Goal: Task Accomplishment & Management: Manage account settings

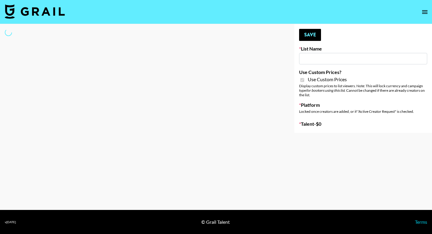
type input "Question AI"
checkbox input "true"
select select "Brand"
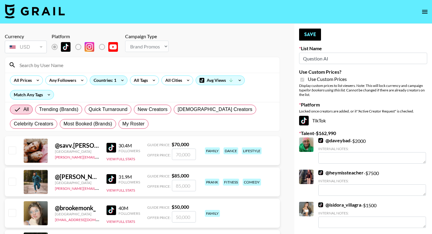
scroll to position [2, 0]
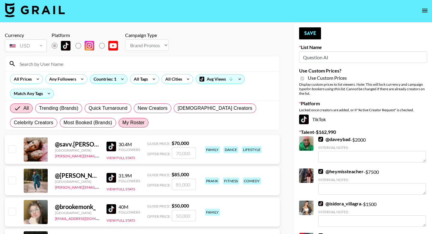
click at [139, 122] on span "My Roster" at bounding box center [133, 122] width 22 height 7
click at [122, 122] on input "My Roster" at bounding box center [122, 122] width 0 height 0
radio input "true"
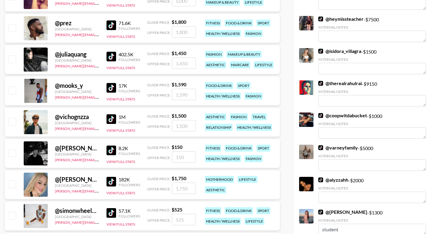
scroll to position [95, 0]
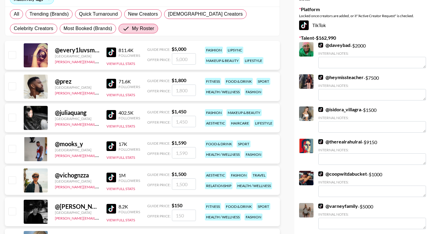
click at [180, 56] on input "number" at bounding box center [184, 58] width 24 height 11
type input "3"
checkbox input "true"
type input "35"
checkbox input "true"
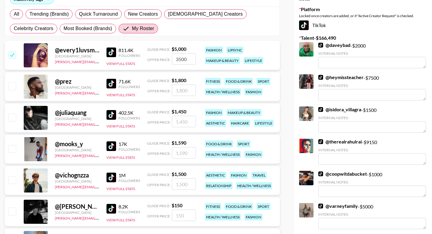
type input "3500"
click at [182, 183] on input "number" at bounding box center [184, 183] width 24 height 11
type input "1"
checkbox input "true"
type input "1300"
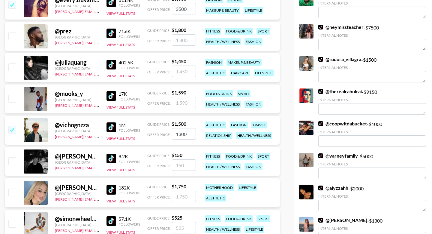
scroll to position [149, 0]
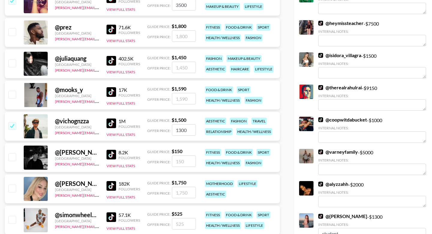
click at [113, 92] on img at bounding box center [112, 92] width 10 height 10
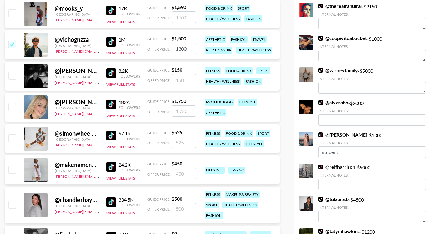
scroll to position [270, 0]
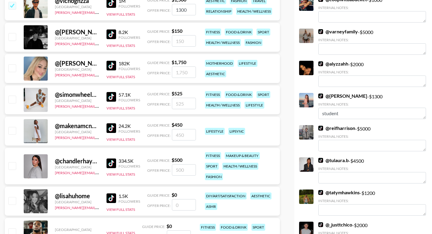
click at [187, 77] on input "number" at bounding box center [184, 71] width 24 height 11
type input "1"
checkbox input "true"
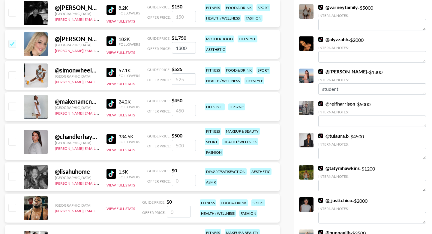
scroll to position [298, 0]
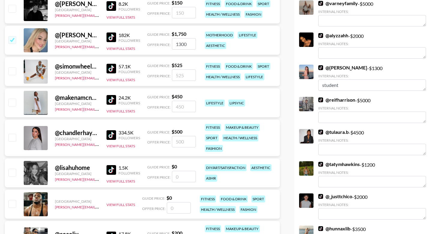
type input "1300"
click at [111, 97] on img at bounding box center [112, 100] width 10 height 10
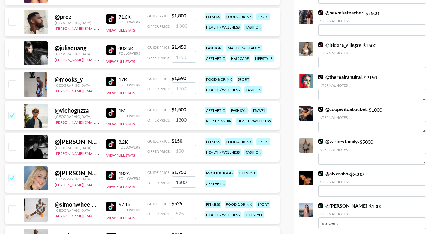
scroll to position [0, 0]
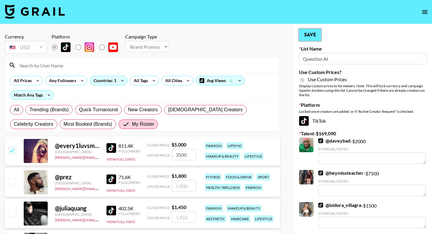
click at [314, 35] on button "Save" at bounding box center [310, 35] width 22 height 12
radio input "true"
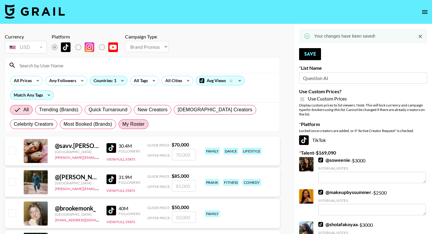
click at [136, 120] on span "My Roster" at bounding box center [133, 123] width 22 height 7
click at [122, 124] on input "My Roster" at bounding box center [122, 124] width 0 height 0
radio input "true"
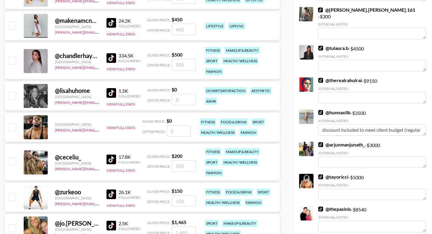
scroll to position [375, 0]
click at [113, 58] on img at bounding box center [112, 58] width 10 height 10
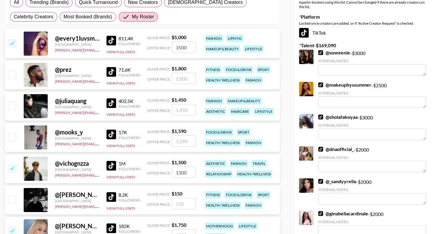
scroll to position [0, 0]
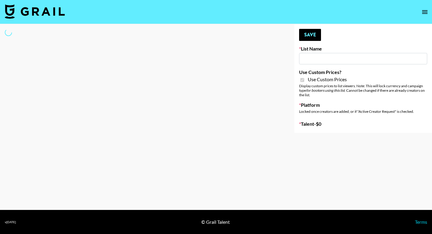
type input "Yap Freely x MACRO CREATORS"
checkbox input "true"
select select "Brand"
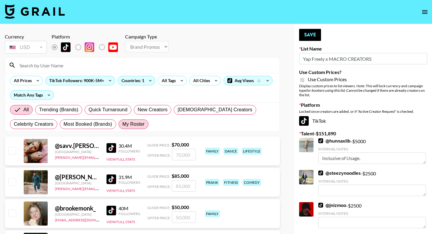
click at [133, 123] on span "My Roster" at bounding box center [133, 123] width 22 height 7
click at [122, 124] on input "My Roster" at bounding box center [122, 124] width 0 height 0
radio input "true"
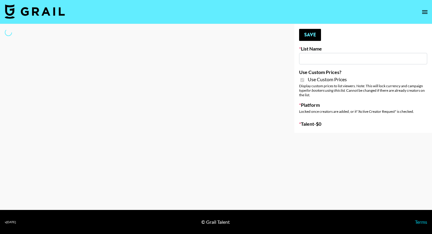
type input "Yap Freely x MICRO CREATORS"
checkbox input "true"
select select "Brand"
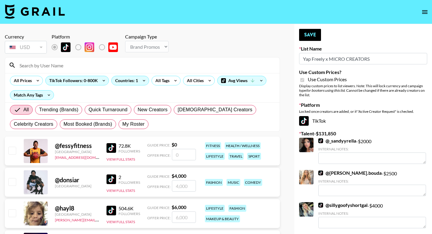
click at [134, 129] on div "All Trending (Brands) Quick Turnaround New Creators LGBTQIA+ Creators Celebrity…" at bounding box center [142, 116] width 267 height 29
click at [134, 130] on div "All Trending (Brands) Quick Turnaround New Creators LGBTQIA+ Creators Celebrity…" at bounding box center [142, 116] width 267 height 29
click at [134, 122] on span "My Roster" at bounding box center [133, 123] width 22 height 7
click at [122, 124] on input "My Roster" at bounding box center [122, 124] width 0 height 0
radio input "true"
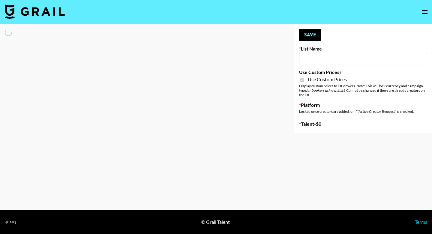
type input "iScanner ([DATE])"
checkbox input "true"
select select "Brand"
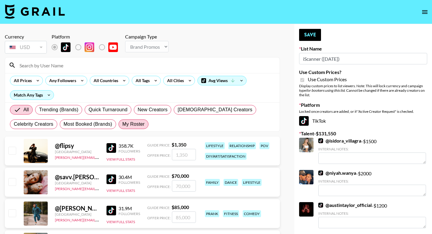
click at [134, 128] on label "My Roster" at bounding box center [134, 124] width 30 height 10
click at [122, 124] on input "My Roster" at bounding box center [122, 124] width 0 height 0
radio input "true"
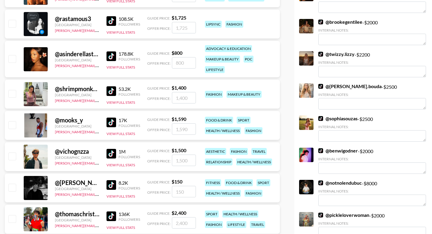
scroll to position [409, 0]
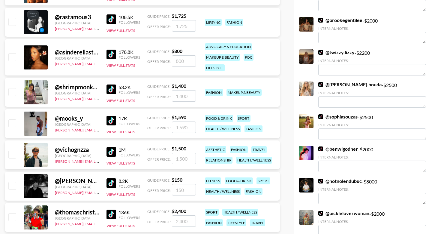
click at [11, 125] on input "checkbox" at bounding box center [11, 122] width 7 height 7
checkbox input "true"
drag, startPoint x: 190, startPoint y: 126, endPoint x: 164, endPoint y: 126, distance: 25.8
click at [164, 126] on div "Offer Price: 1590" at bounding box center [171, 126] width 49 height 11
type input "500"
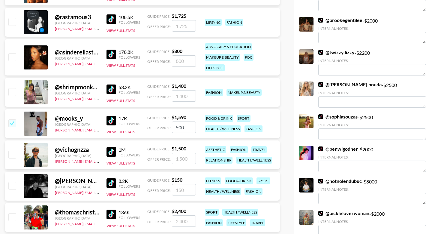
click at [12, 183] on input "checkbox" at bounding box center [11, 185] width 7 height 7
checkbox input "true"
drag, startPoint x: 186, startPoint y: 192, endPoint x: 146, endPoint y: 191, distance: 39.6
click at [146, 191] on div "@ martin.jovenin United States ella.makin@grail-talent.com 8.2K Followers View …" at bounding box center [142, 185] width 275 height 29
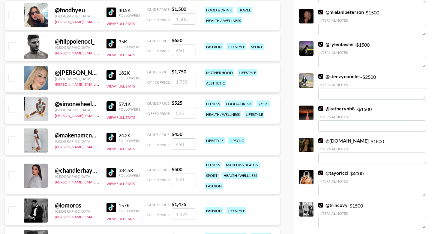
scroll to position [645, 0]
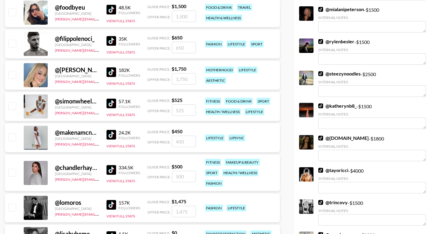
type input "500"
click at [11, 103] on input "checkbox" at bounding box center [11, 105] width 7 height 7
checkbox input "true"
type input "525"
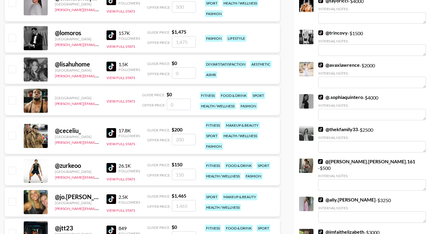
scroll to position [816, 0]
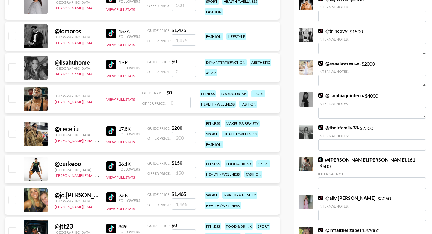
click at [14, 132] on input "checkbox" at bounding box center [11, 133] width 7 height 7
checkbox input "true"
drag, startPoint x: 191, startPoint y: 135, endPoint x: 162, endPoint y: 134, distance: 28.5
click at [163, 135] on div "Offer Price: 200" at bounding box center [171, 137] width 49 height 11
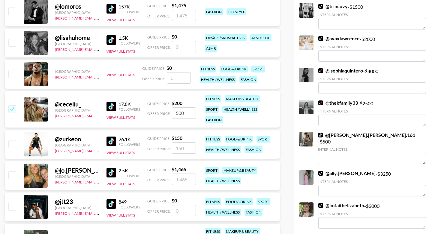
scroll to position [847, 0]
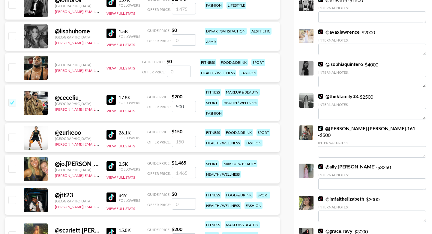
type input "500"
click at [15, 139] on input "checkbox" at bounding box center [11, 136] width 7 height 7
checkbox input "true"
drag, startPoint x: 192, startPoint y: 140, endPoint x: 138, endPoint y: 139, distance: 54.0
click at [139, 140] on div "@ zurkeoo United States ella.makin@grail-talent.com 26.1K Followers View Full S…" at bounding box center [142, 137] width 275 height 29
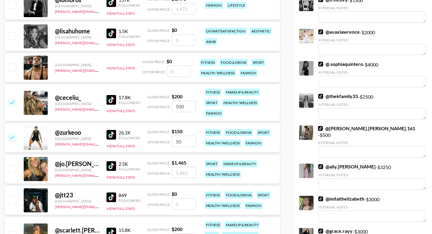
type input "500"
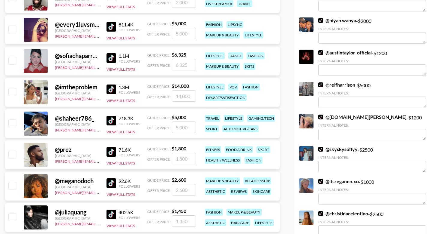
scroll to position [0, 0]
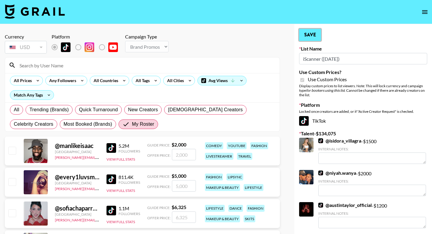
click at [316, 37] on button "Save" at bounding box center [310, 35] width 22 height 12
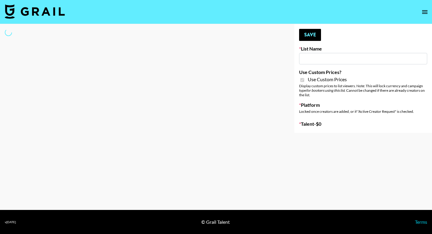
type input "Some By Mi ([DATE])"
checkbox input "true"
select select "Brand"
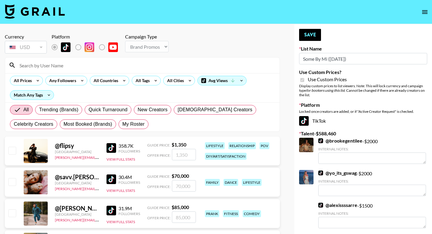
click at [131, 123] on span "My Roster" at bounding box center [133, 123] width 22 height 7
click at [122, 124] on input "My Roster" at bounding box center [122, 124] width 0 height 0
radio input "true"
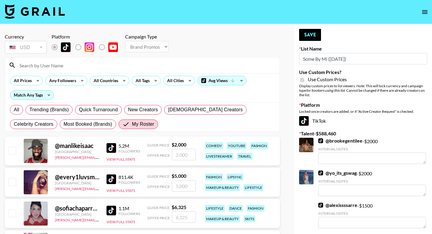
click at [11, 183] on input "checkbox" at bounding box center [11, 181] width 7 height 7
checkbox input "true"
type input "5000"
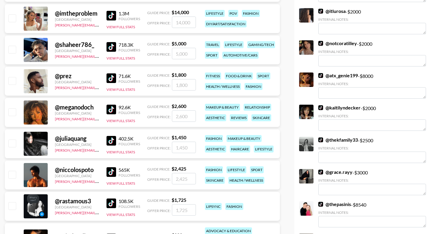
scroll to position [230, 0]
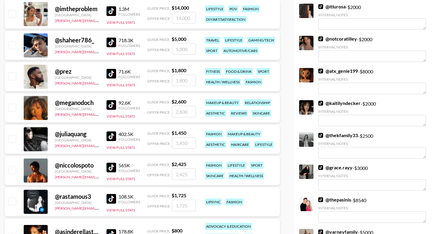
click at [12, 140] on input "checkbox" at bounding box center [11, 138] width 7 height 7
checkbox input "true"
type input "1450"
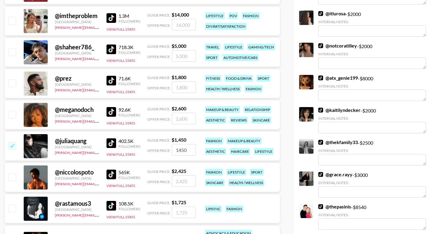
scroll to position [0, 0]
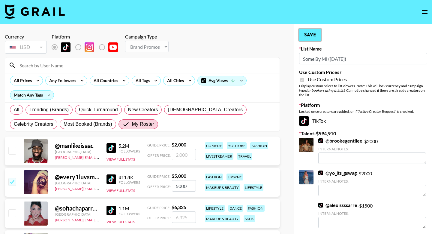
click at [311, 35] on button "Save" at bounding box center [310, 35] width 22 height 12
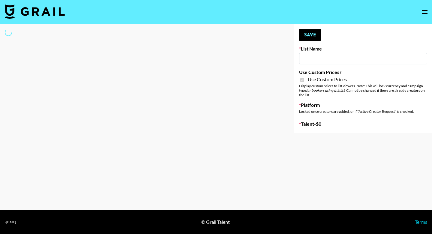
type input "Solitaire Harverst ([DATE])"
checkbox input "true"
select select "Brand"
